Goal: Information Seeking & Learning: Learn about a topic

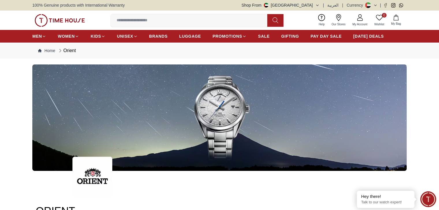
click at [217, 113] on img at bounding box center [219, 118] width 374 height 107
click at [164, 39] on link "BRANDS" at bounding box center [158, 36] width 18 height 10
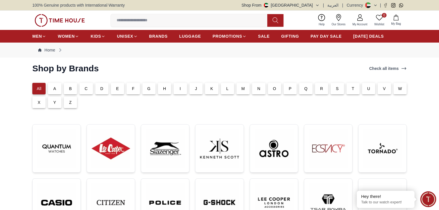
click at [275, 88] on p "O" at bounding box center [273, 89] width 3 height 6
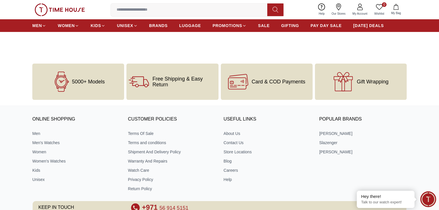
scroll to position [87, 0]
click at [47, 142] on link "Men's Watches" at bounding box center [75, 143] width 87 height 6
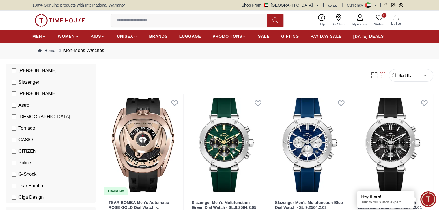
scroll to position [87, 0]
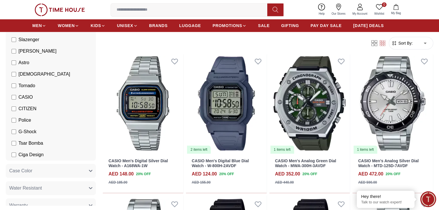
scroll to position [346, 0]
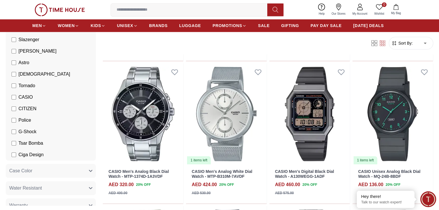
scroll to position [606, 0]
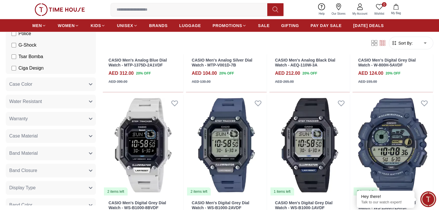
scroll to position [1153, 0]
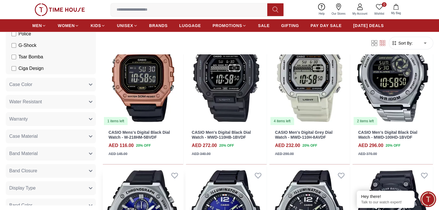
scroll to position [1730, 0]
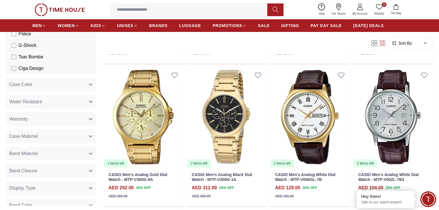
scroll to position [2191, 0]
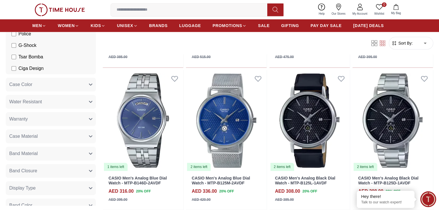
scroll to position [2653, 0]
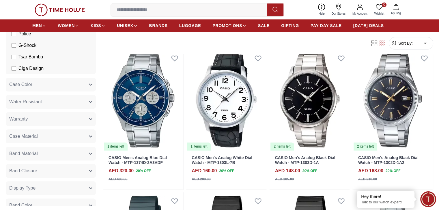
scroll to position [3057, 0]
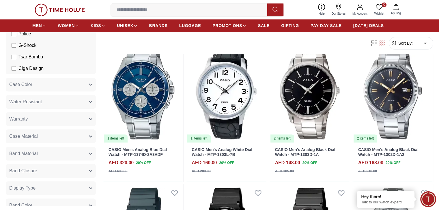
click at [158, 7] on input at bounding box center [191, 10] width 161 height 12
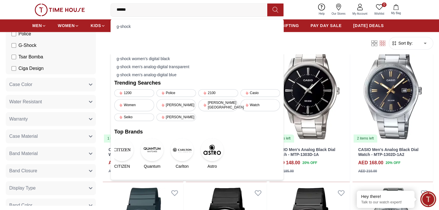
type input "*******"
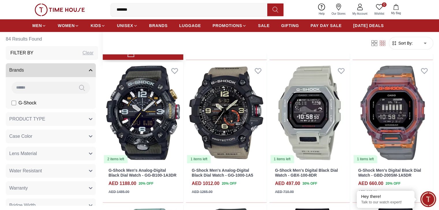
scroll to position [433, 0]
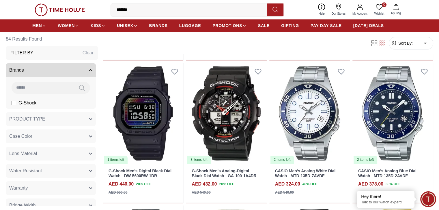
scroll to position [807, 0]
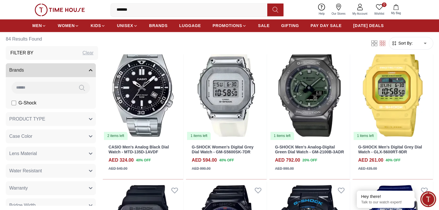
scroll to position [923, 0]
